Goal: Task Accomplishment & Management: Use online tool/utility

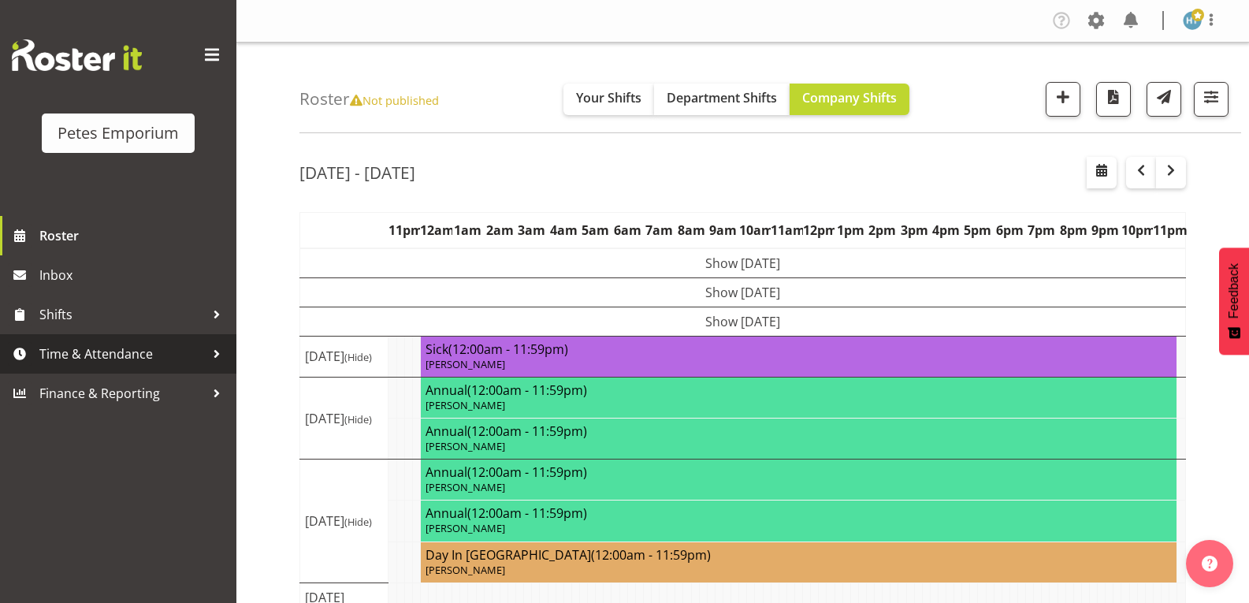
click at [134, 353] on span "Time & Attendance" at bounding box center [121, 354] width 165 height 24
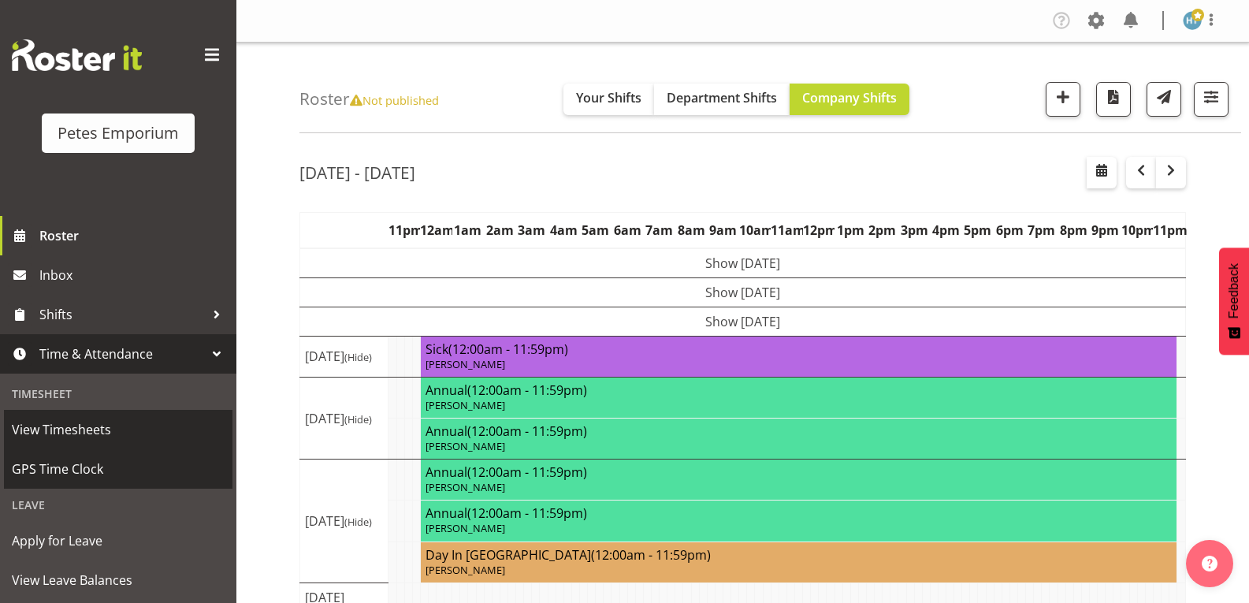
click at [87, 460] on span "GPS Time Clock" at bounding box center [118, 469] width 213 height 24
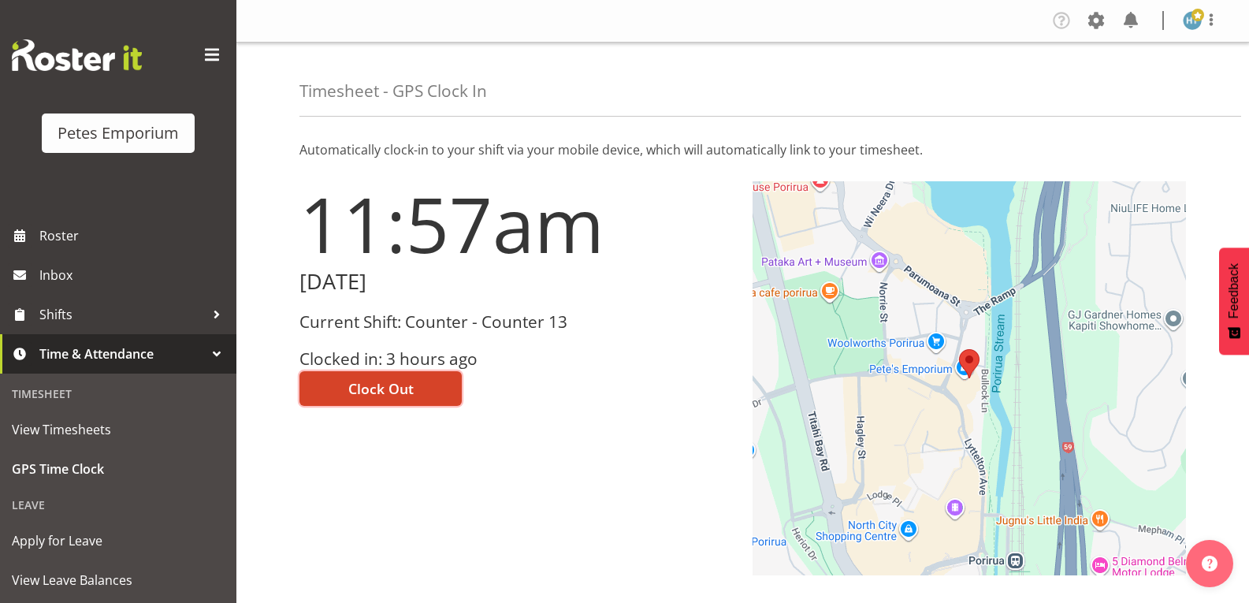
click at [372, 381] on span "Clock Out" at bounding box center [380, 388] width 65 height 20
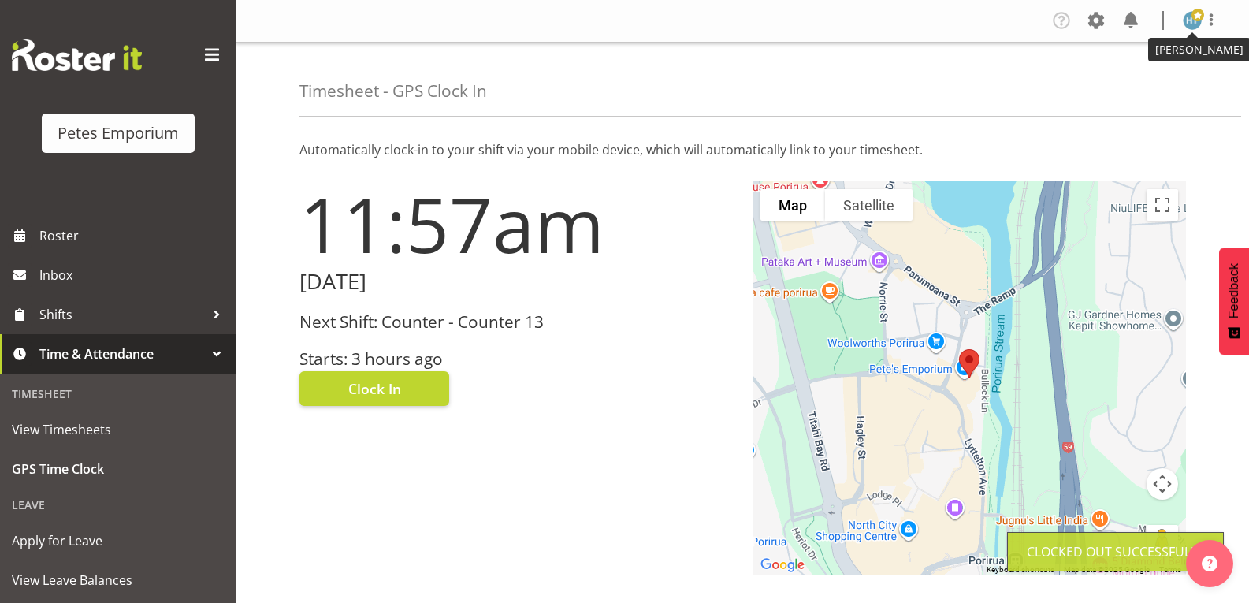
click at [1191, 17] on img at bounding box center [1192, 20] width 19 height 19
click at [1130, 80] on link "Log Out" at bounding box center [1144, 83] width 151 height 28
